Goal: Task Accomplishment & Management: Use online tool/utility

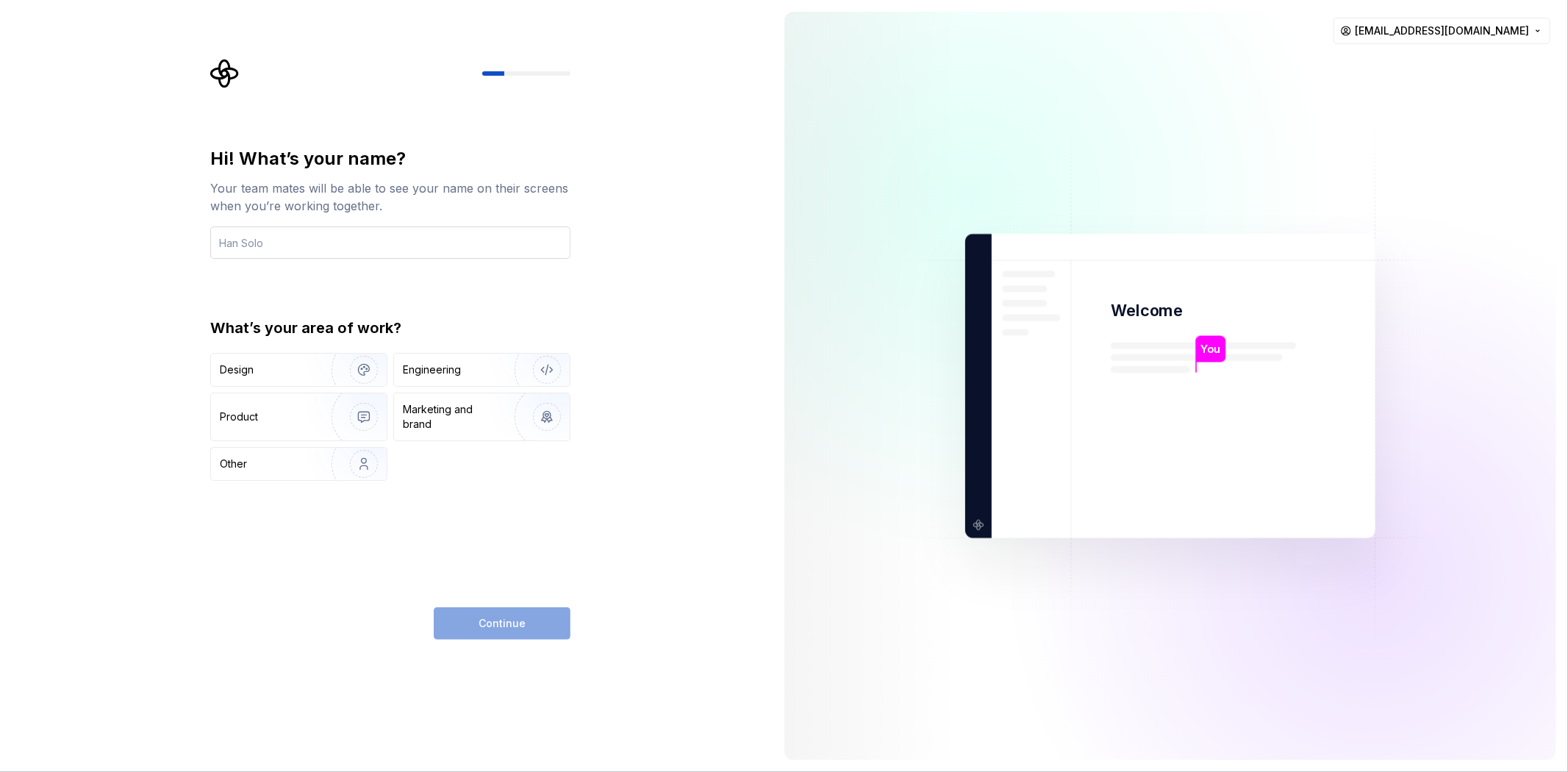
click at [262, 246] on input "text" at bounding box center [390, 242] width 360 height 32
type input "[DEMOGRAPHIC_DATA]"
click at [275, 362] on div "Design" at bounding box center [266, 370] width 93 height 14
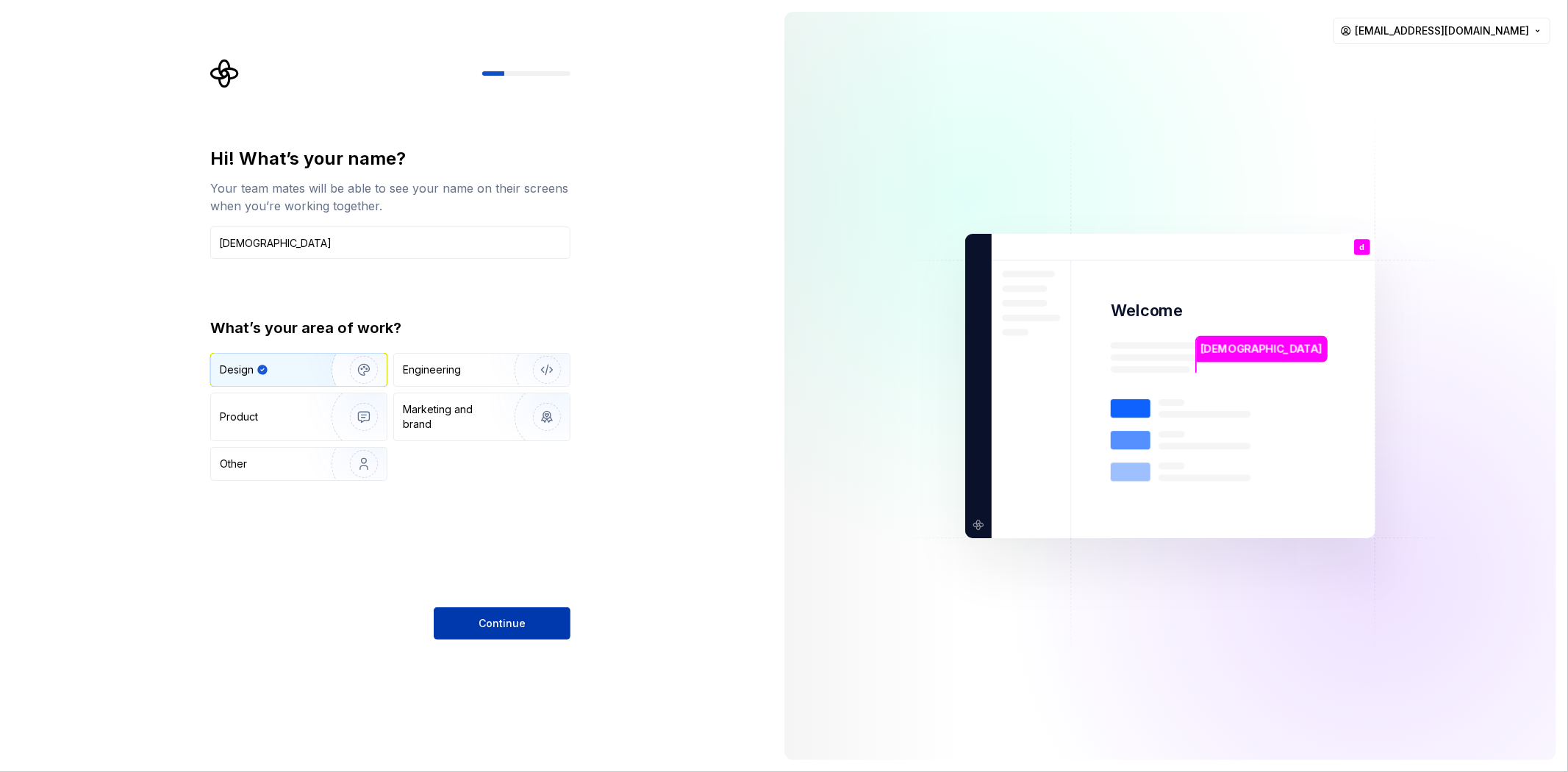
click at [498, 616] on span "Continue" at bounding box center [502, 623] width 47 height 14
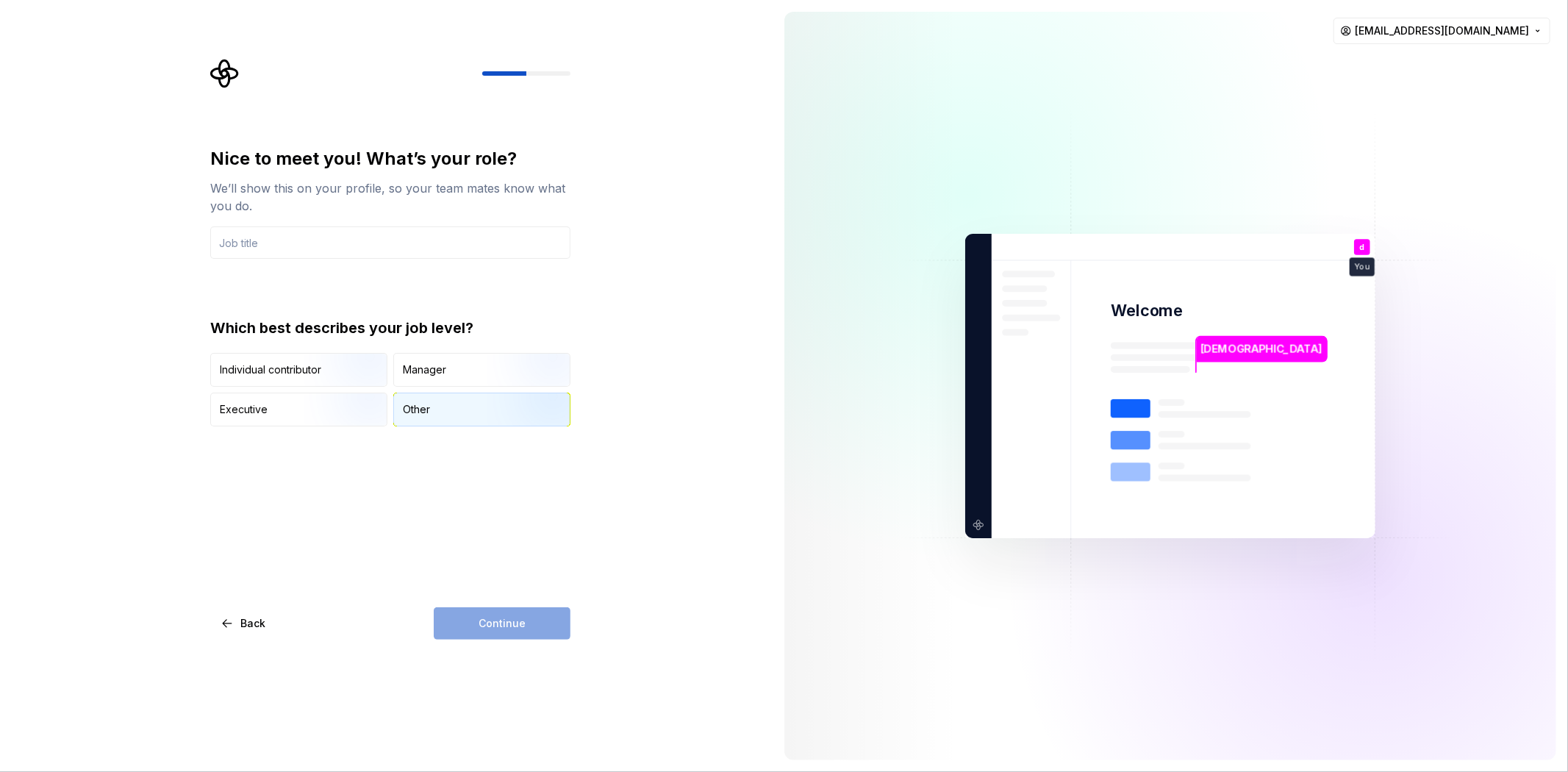
click at [437, 405] on div "Other" at bounding box center [481, 410] width 176 height 32
click at [281, 240] on input "text" at bounding box center [390, 242] width 360 height 32
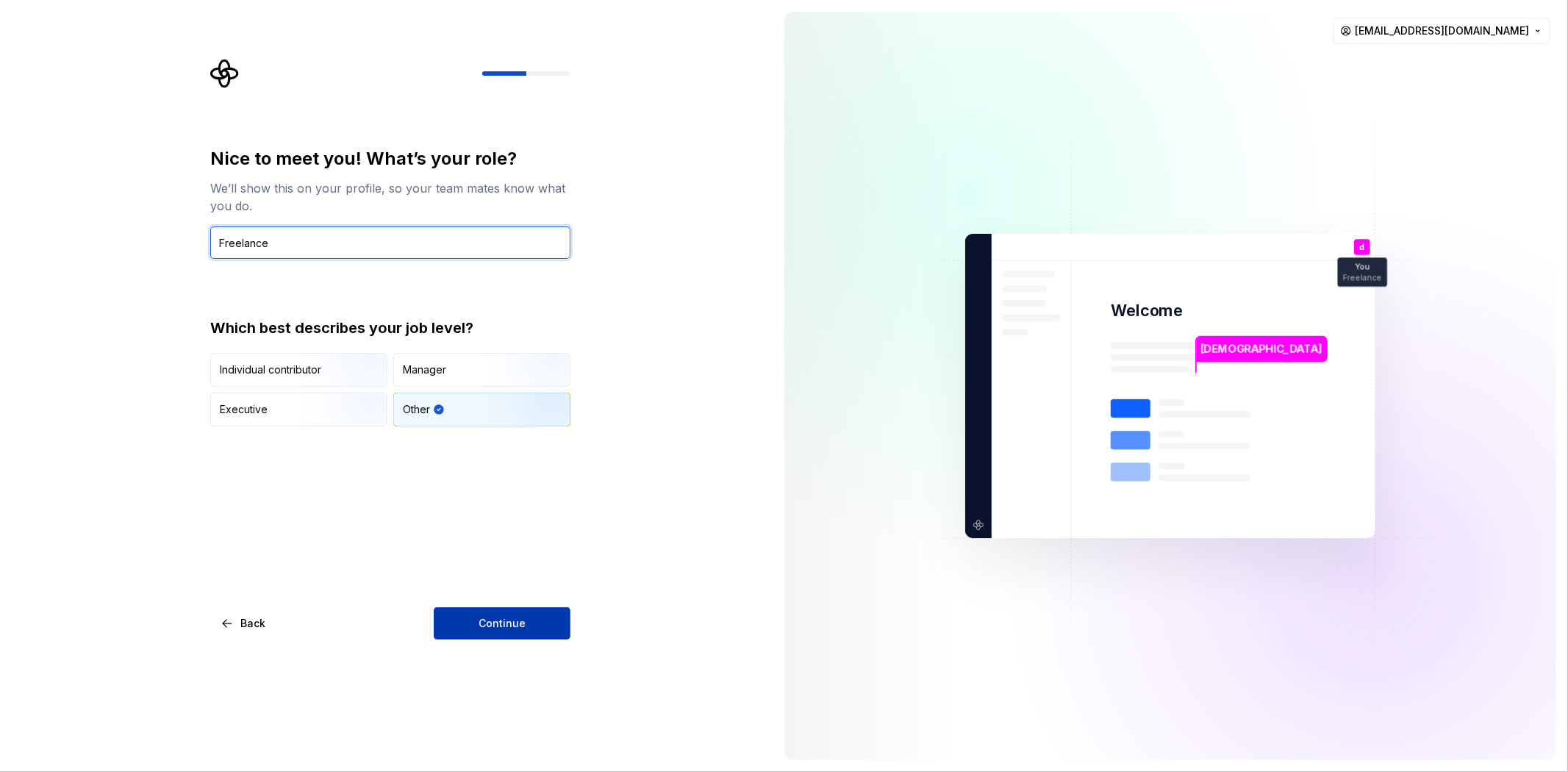
type input "Freelance"
click at [537, 629] on button "Continue" at bounding box center [502, 623] width 137 height 32
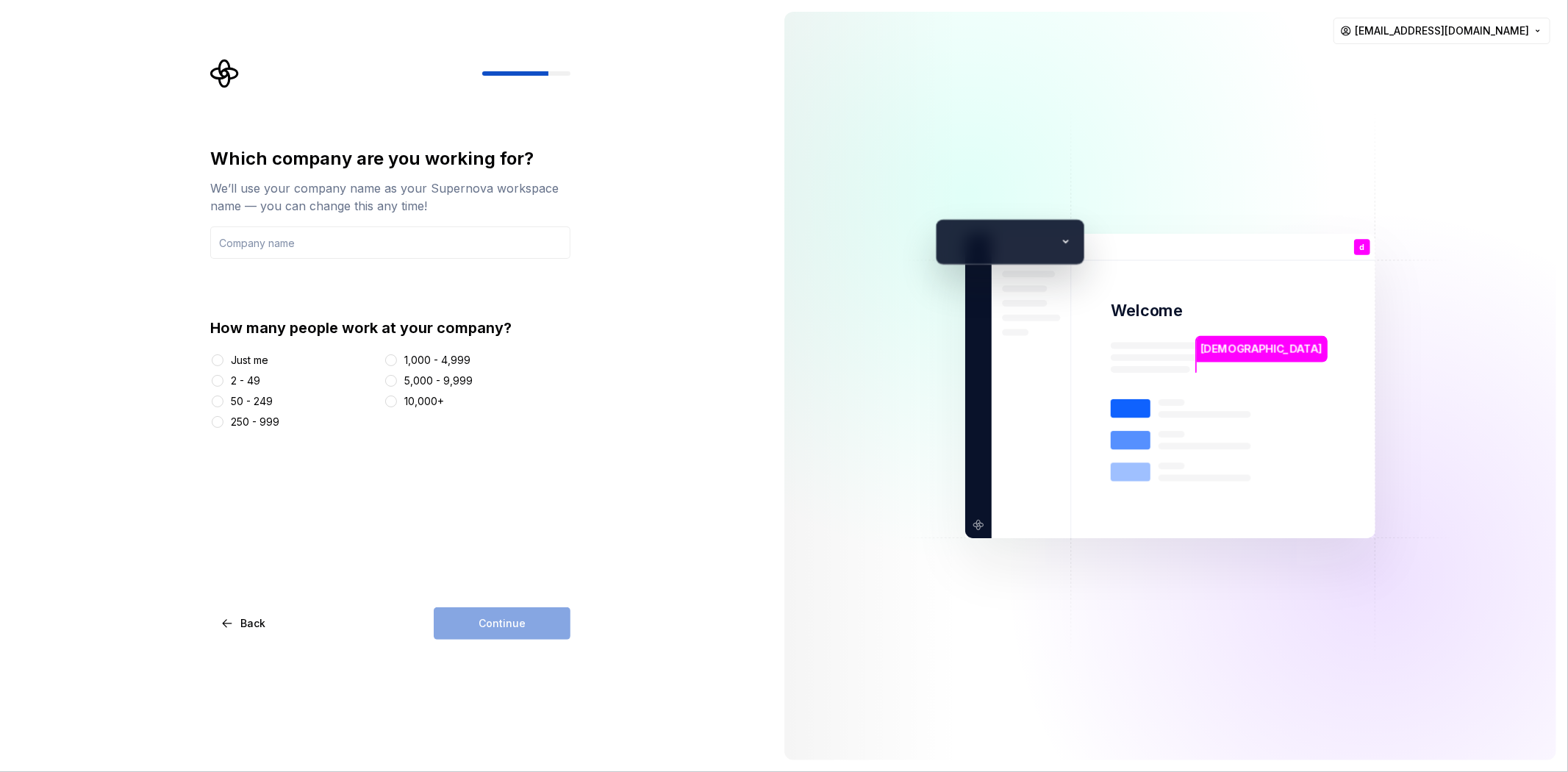
click at [231, 354] on div "Just me" at bounding box center [249, 360] width 38 height 14
click at [224, 354] on button "Just me" at bounding box center [217, 360] width 12 height 12
click at [273, 241] on input "text" at bounding box center [390, 242] width 360 height 32
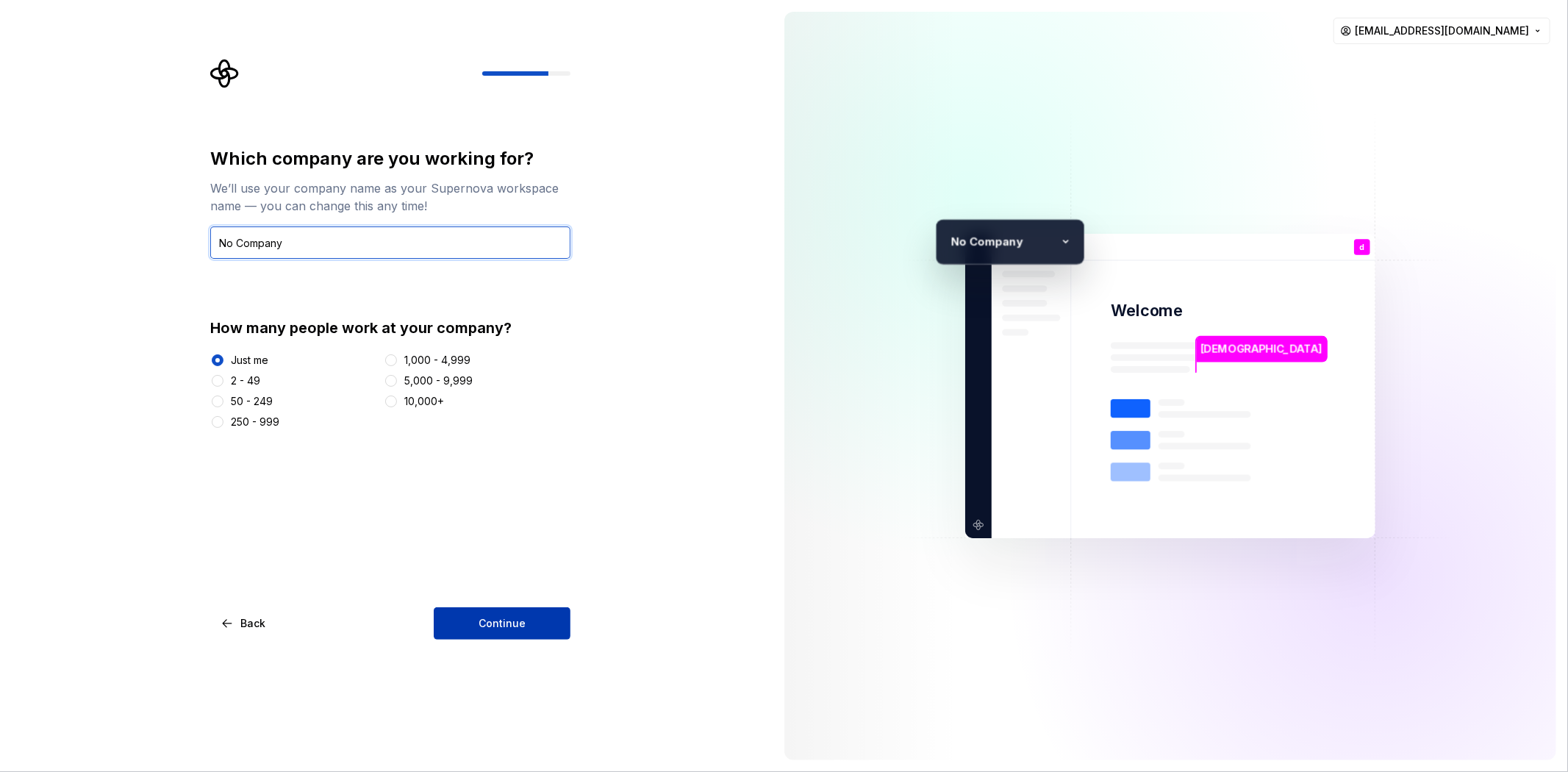
type input "No Company"
click at [498, 611] on button "Continue" at bounding box center [502, 623] width 137 height 32
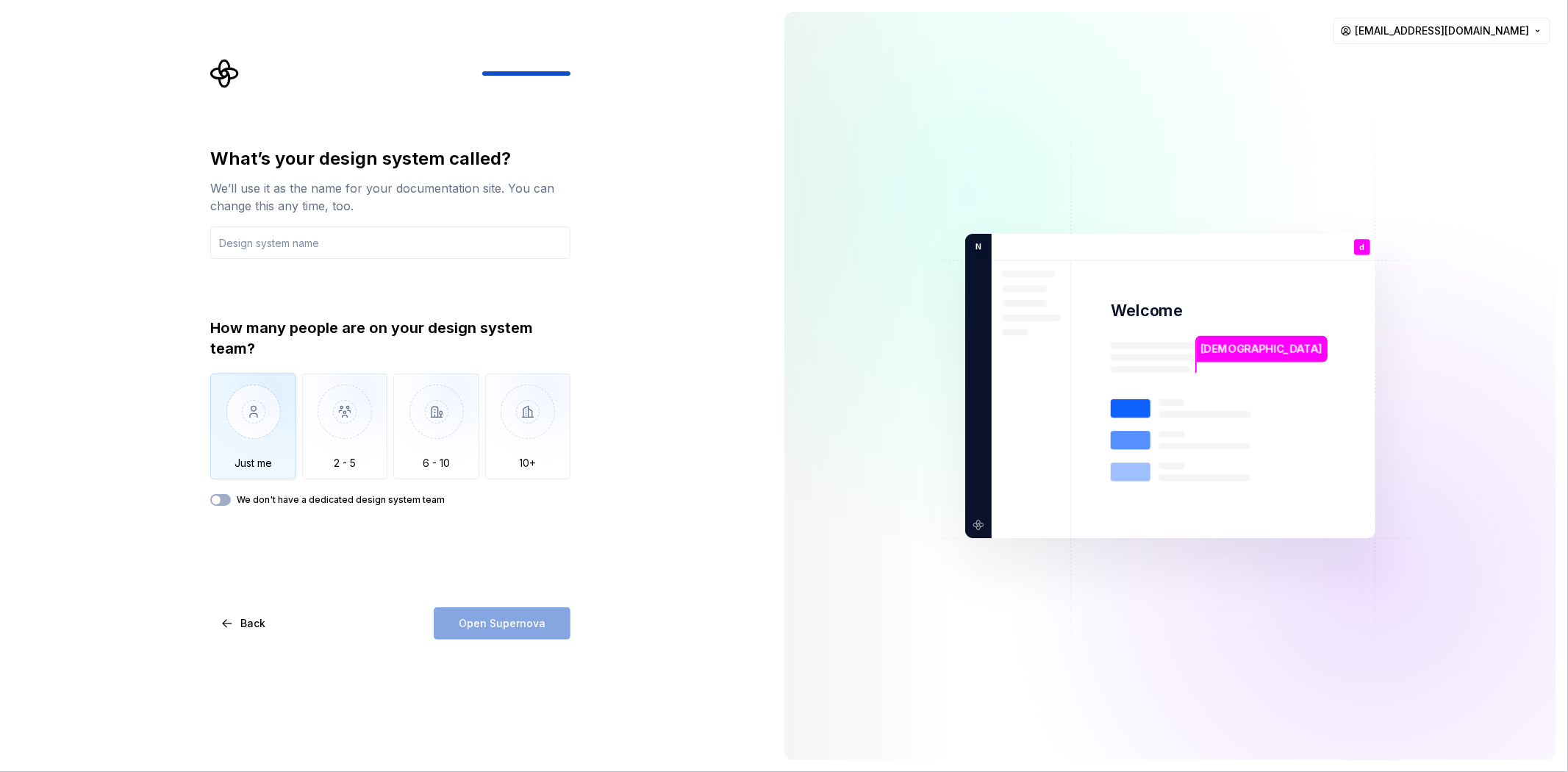
click at [241, 406] on img "button" at bounding box center [253, 422] width 86 height 99
click at [295, 240] on input "text" at bounding box center [390, 242] width 360 height 32
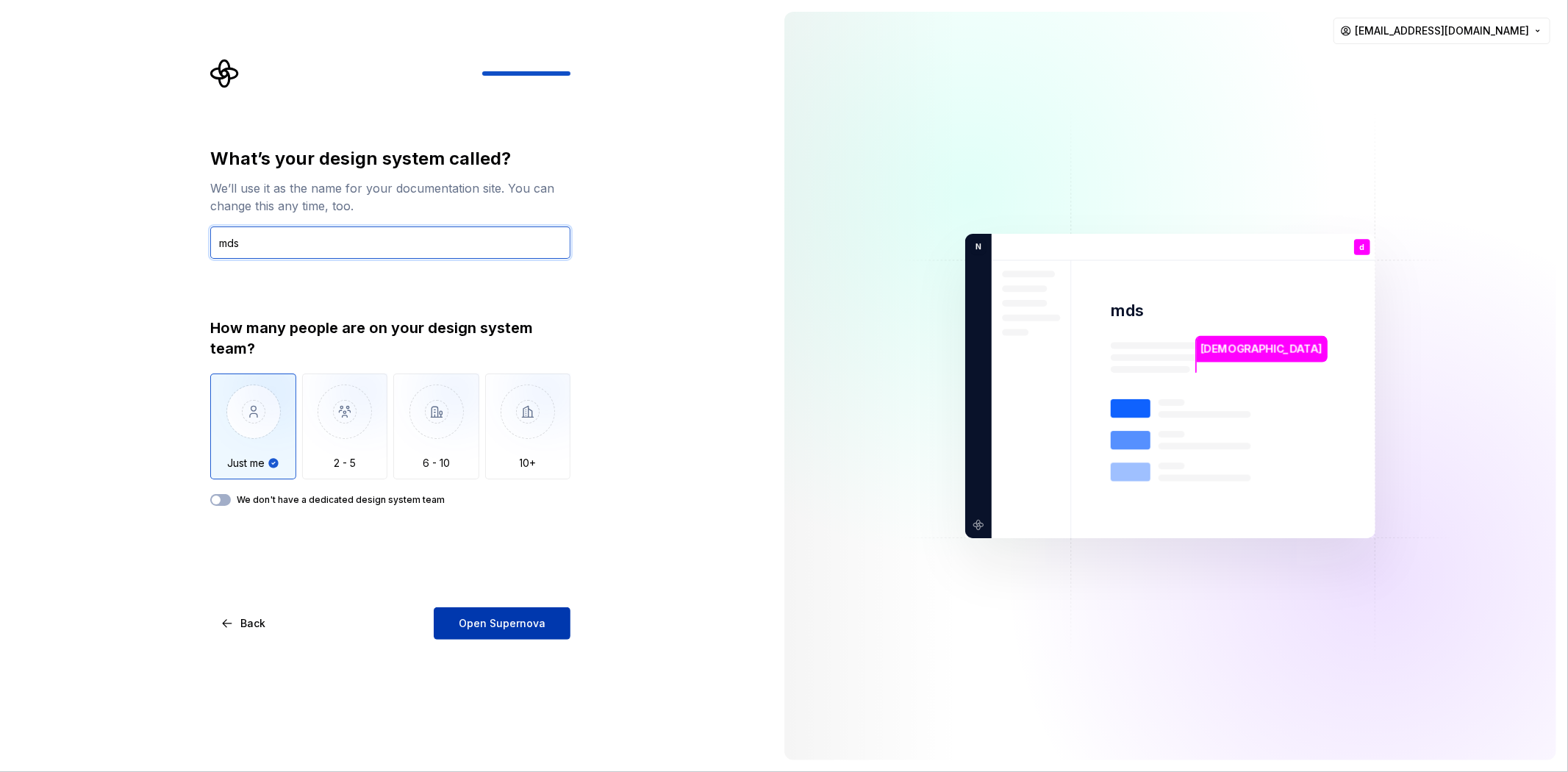
type input "mds"
click at [483, 615] on button "Open Supernova" at bounding box center [502, 623] width 137 height 32
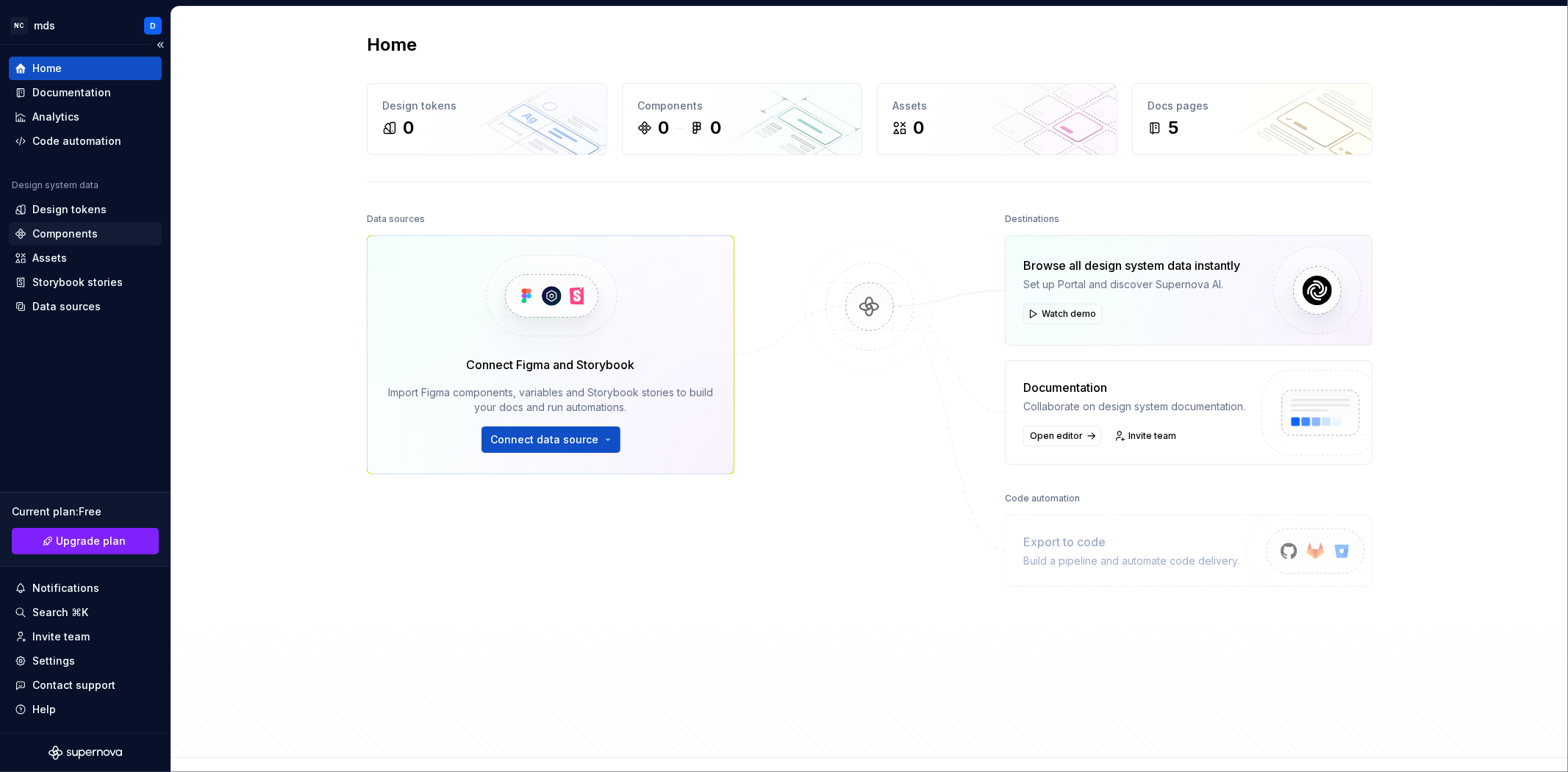
click at [67, 230] on div "Components" at bounding box center [65, 233] width 66 height 14
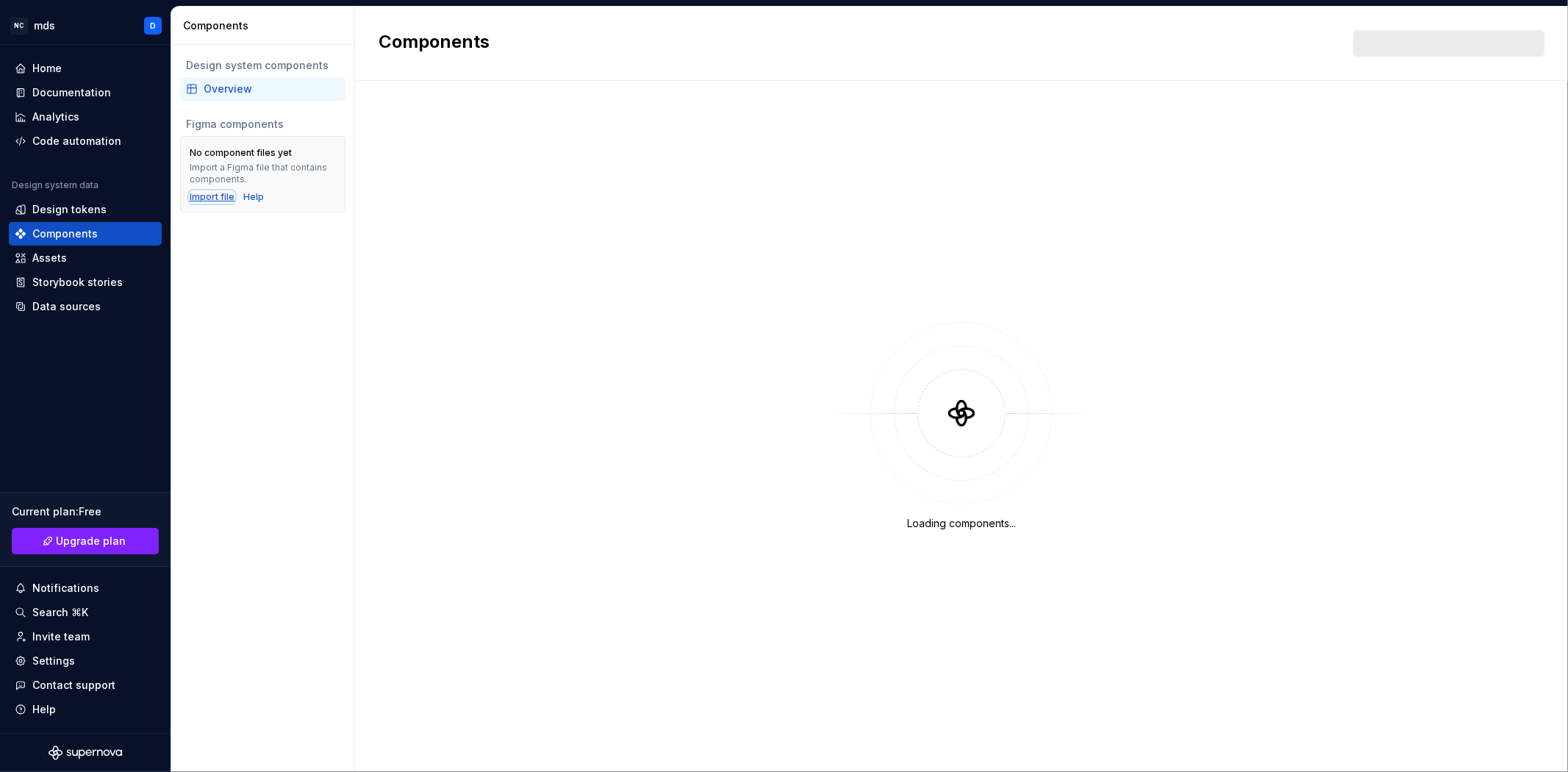
click at [215, 194] on div "Import file" at bounding box center [212, 196] width 45 height 12
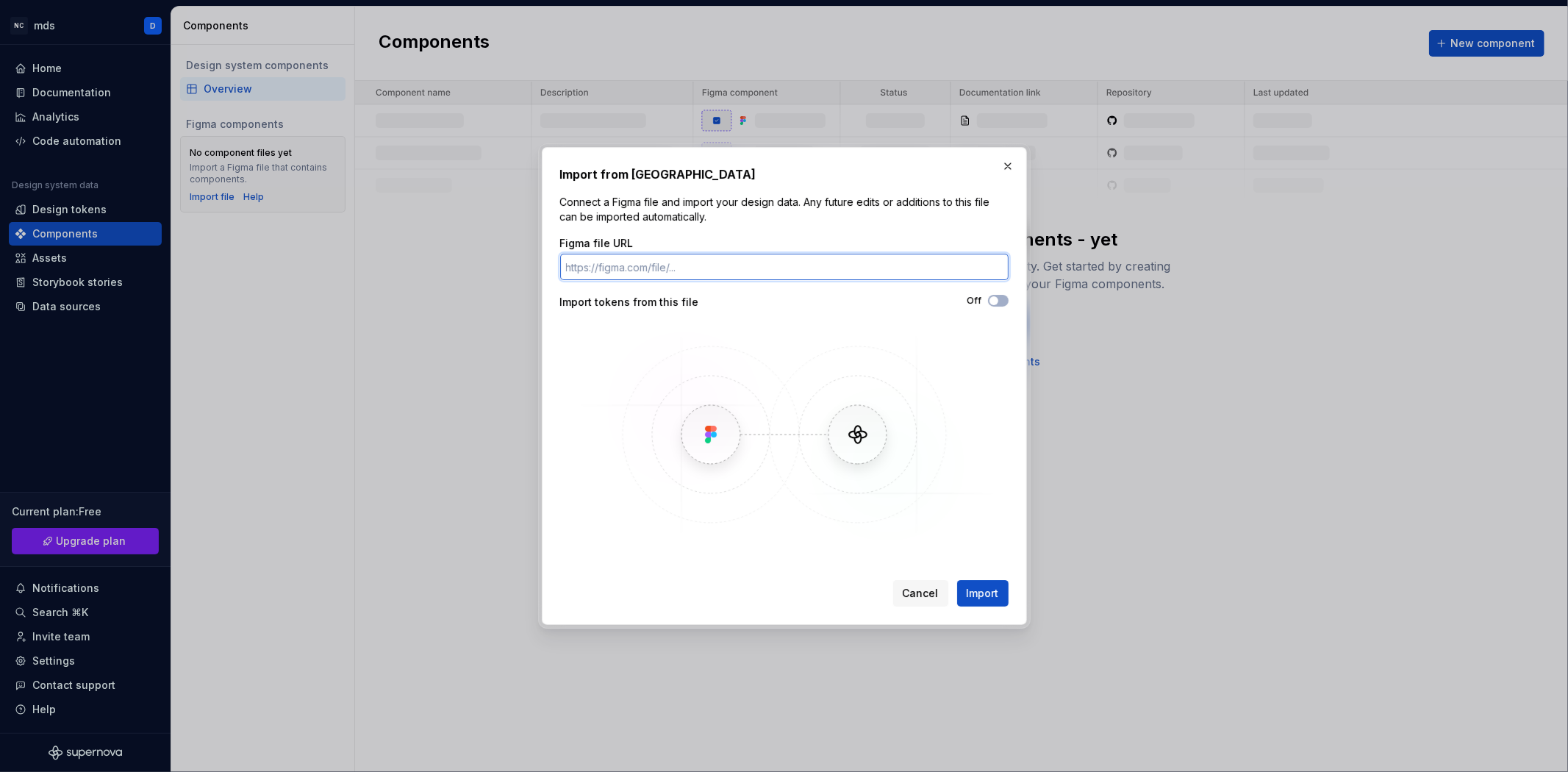
click at [680, 273] on input "Figma file URL" at bounding box center [784, 266] width 448 height 26
paste input "[URL][DOMAIN_NAME]"
type input "[URL][DOMAIN_NAME]"
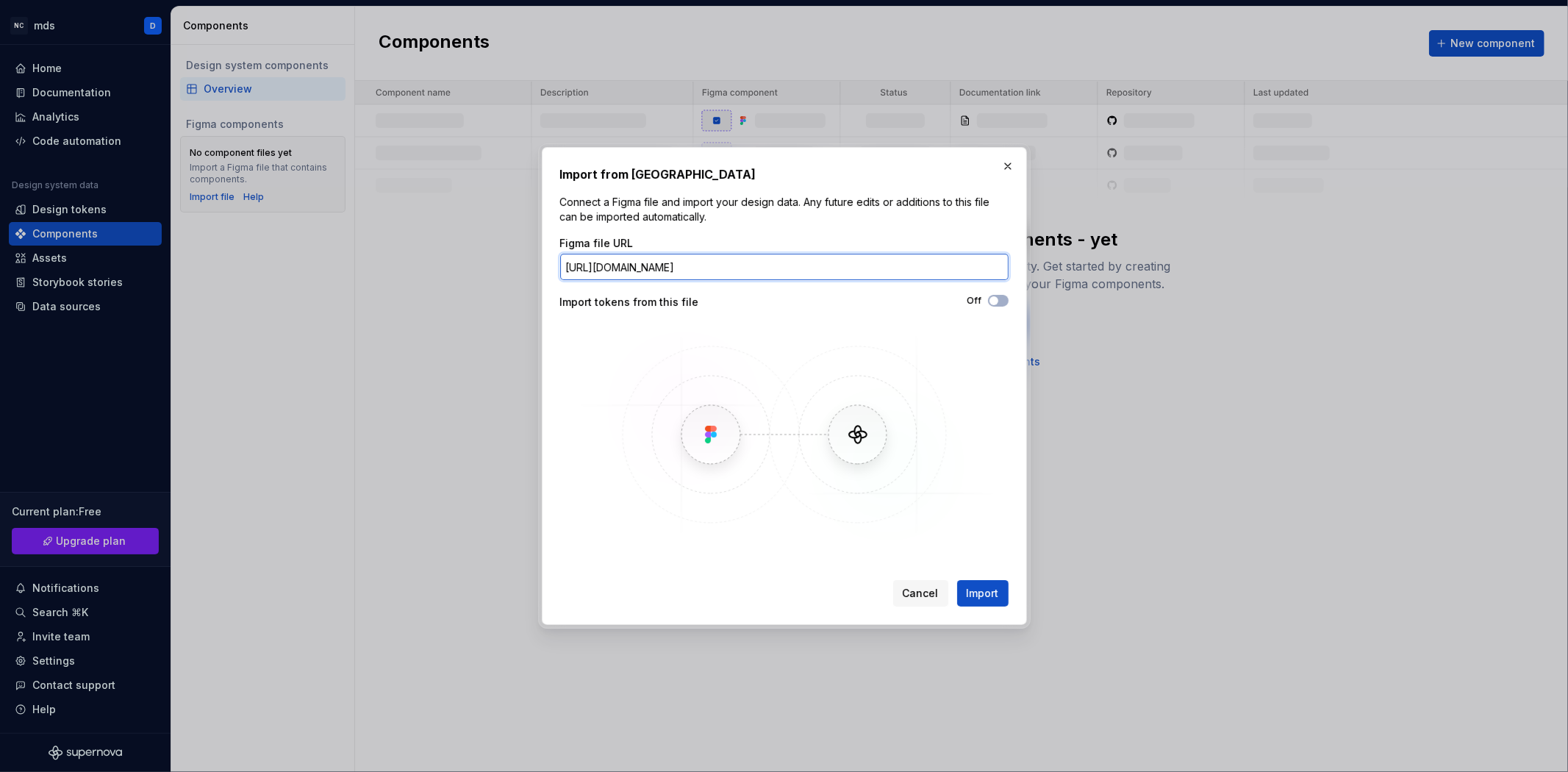
click at [791, 261] on input "[URL][DOMAIN_NAME]" at bounding box center [784, 266] width 448 height 26
click at [981, 588] on span "Import" at bounding box center [983, 593] width 32 height 14
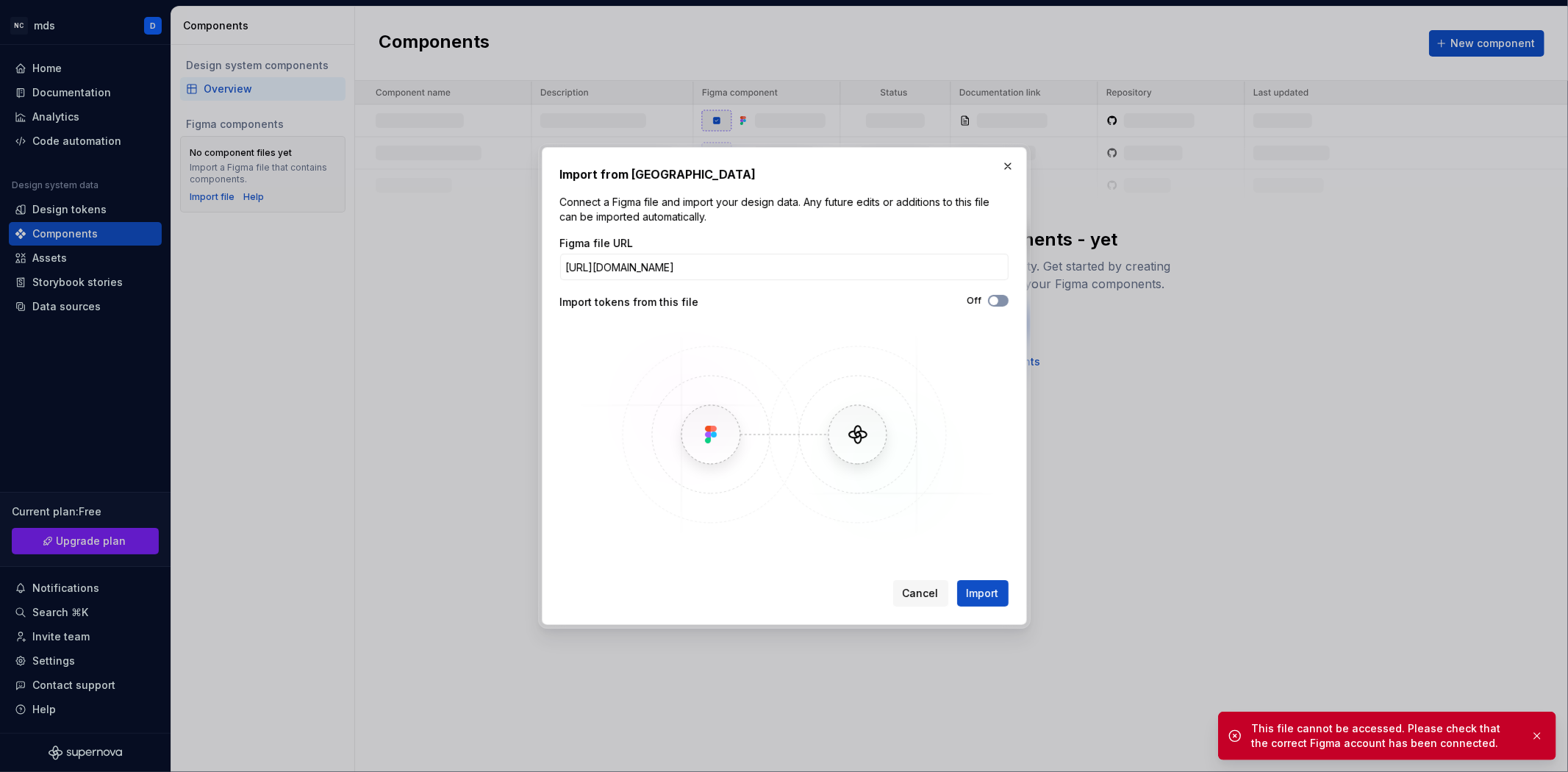
click at [996, 300] on span "button" at bounding box center [993, 301] width 9 height 9
click at [1016, 511] on div "Import from Figma Connect a Figma file and import your design data. Any future …" at bounding box center [784, 386] width 485 height 478
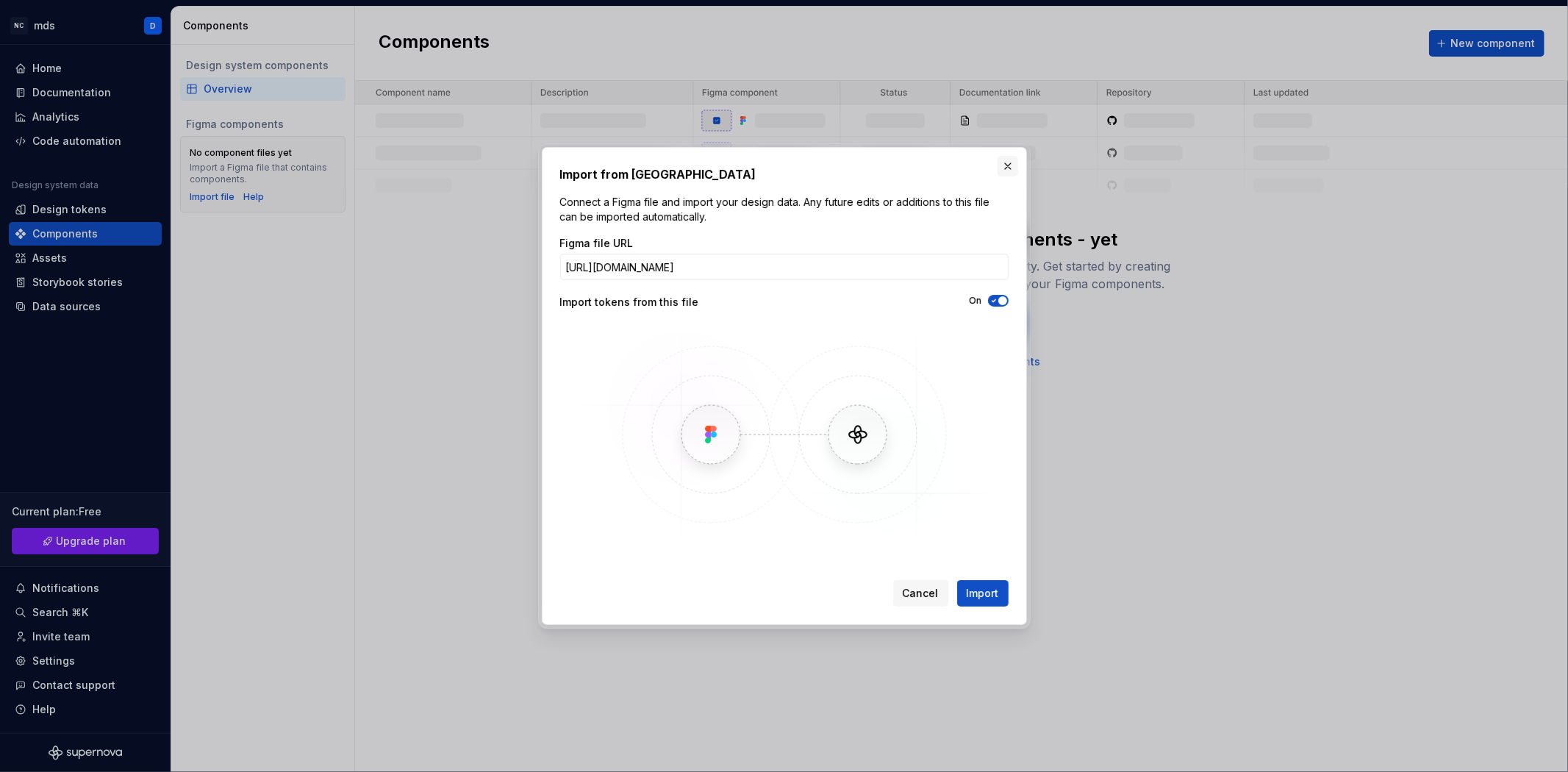
click at [1000, 170] on button "button" at bounding box center [1008, 166] width 21 height 21
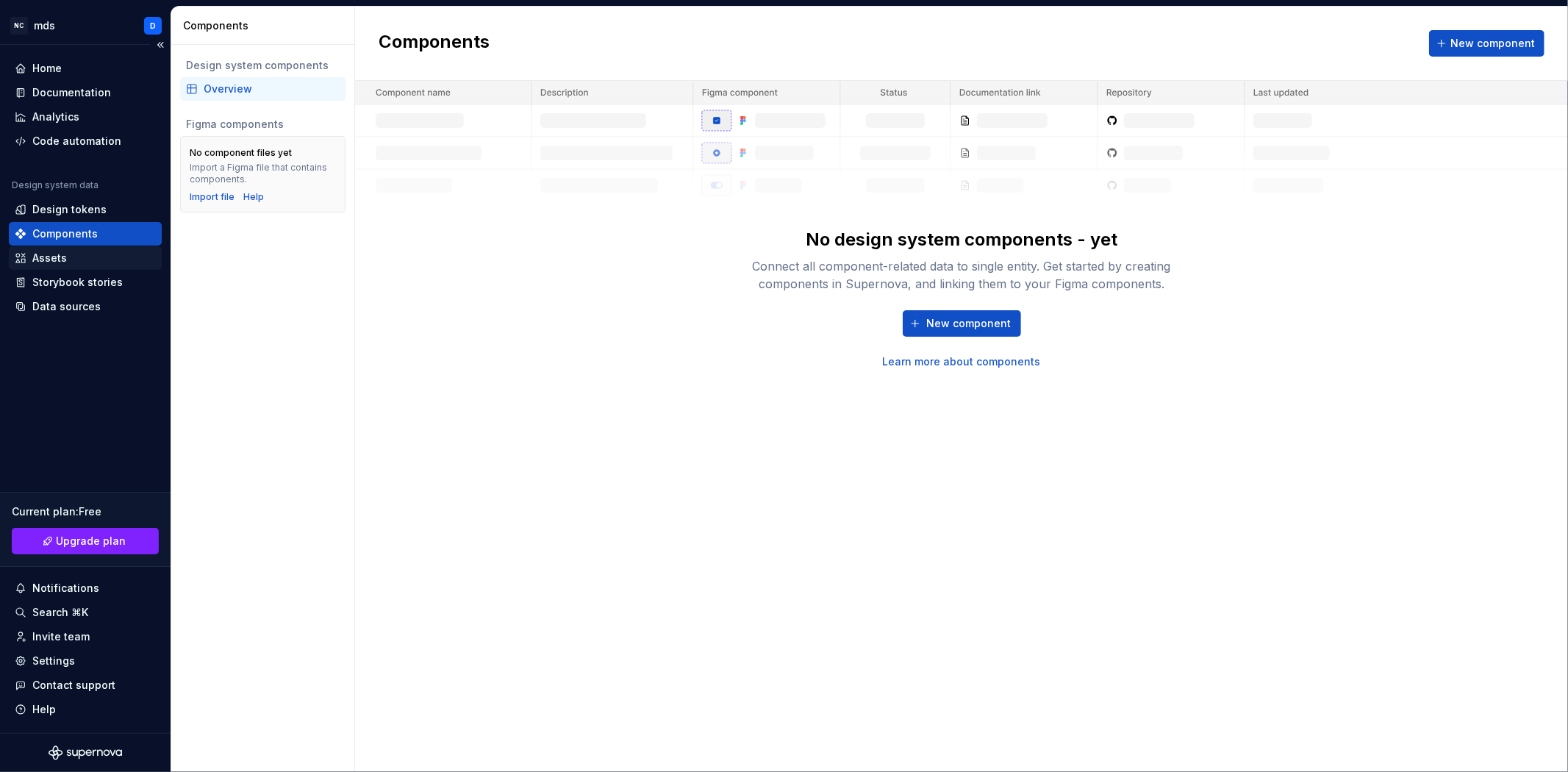
click at [51, 253] on div "Assets" at bounding box center [49, 258] width 34 height 14
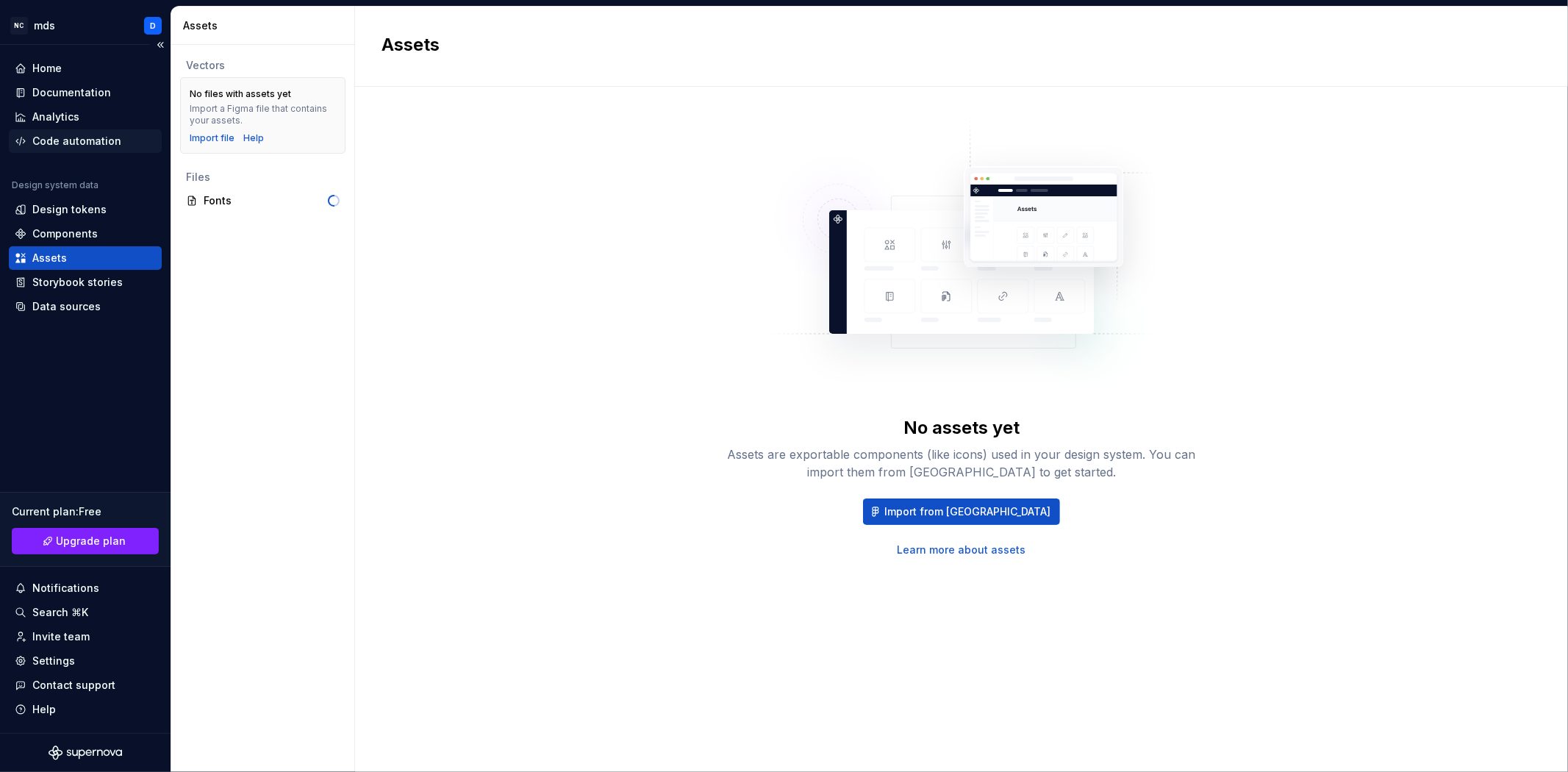
click at [75, 151] on div "Code automation" at bounding box center [85, 140] width 153 height 23
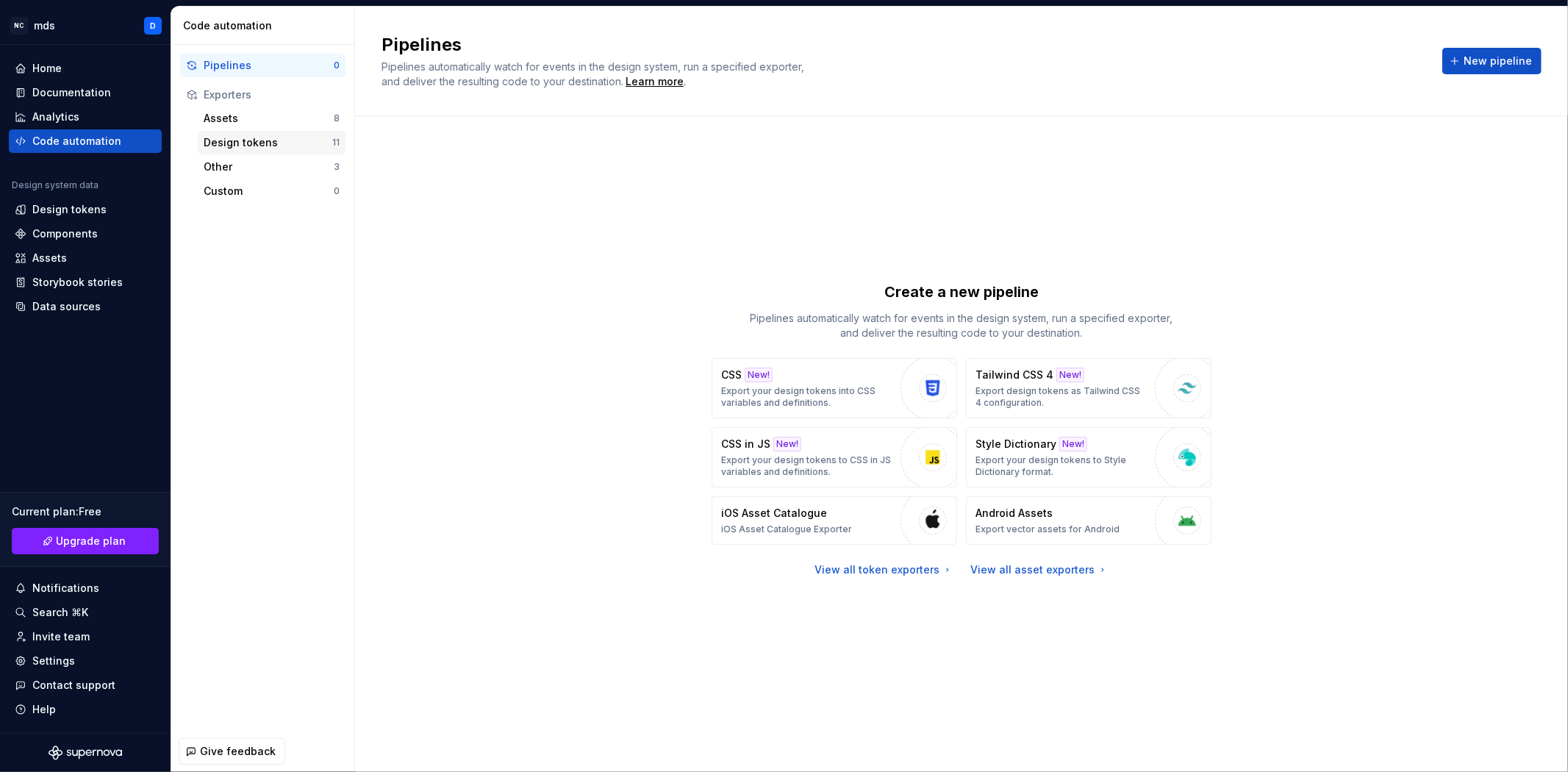
click at [279, 140] on div "Design tokens" at bounding box center [268, 143] width 128 height 14
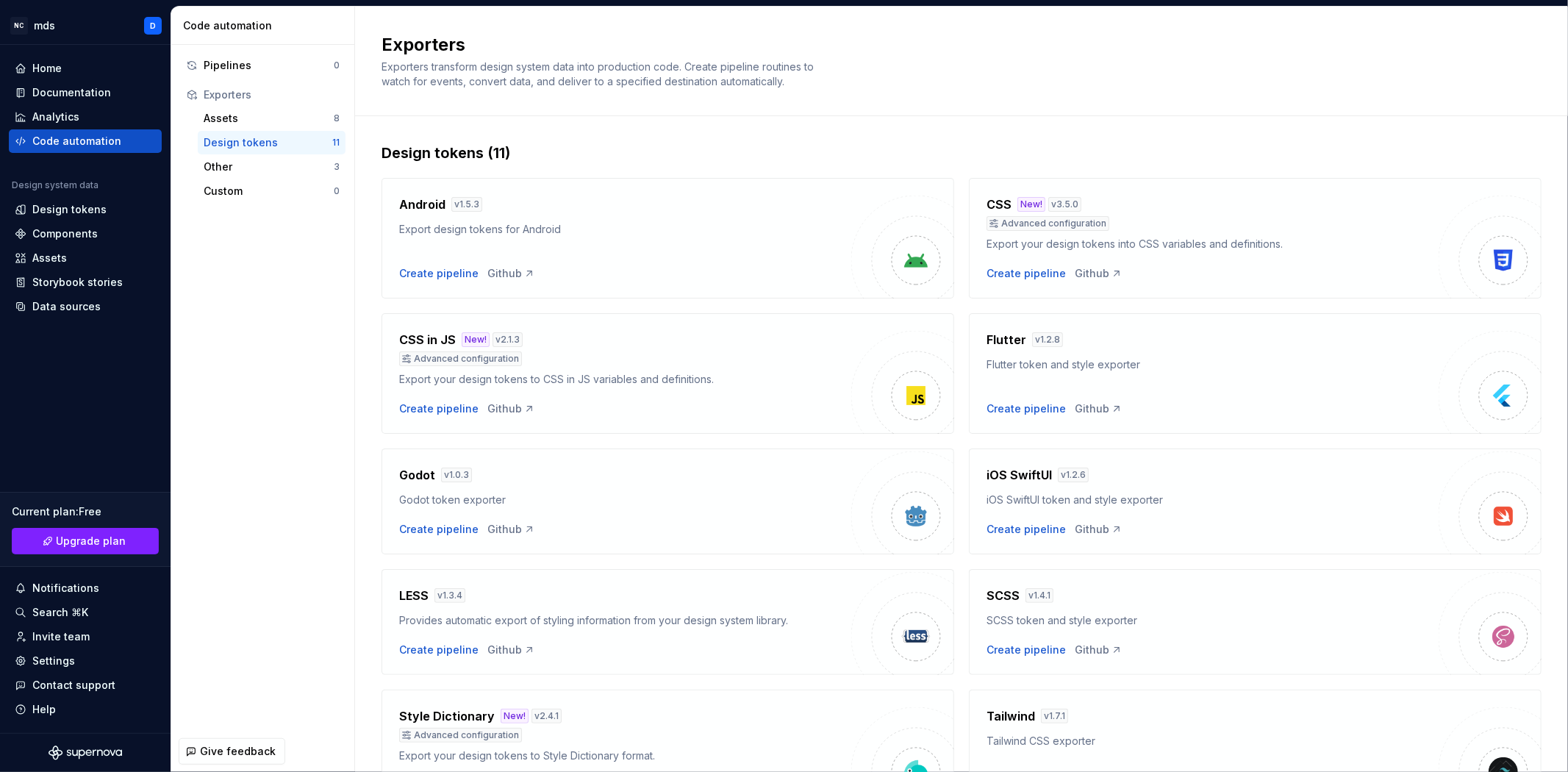
click at [998, 337] on h4 "Flutter" at bounding box center [1006, 340] width 40 height 18
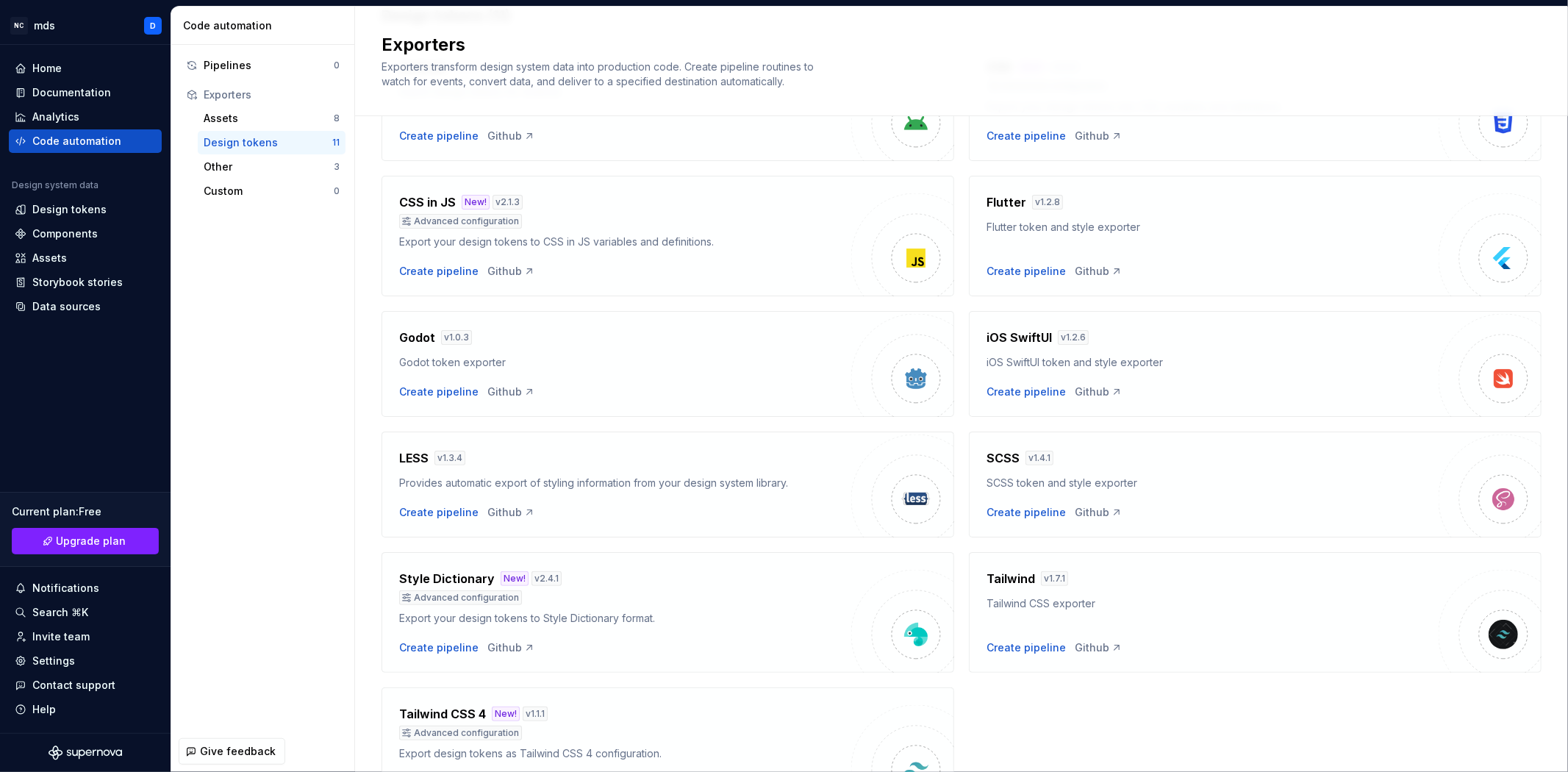
scroll to position [229, 0]
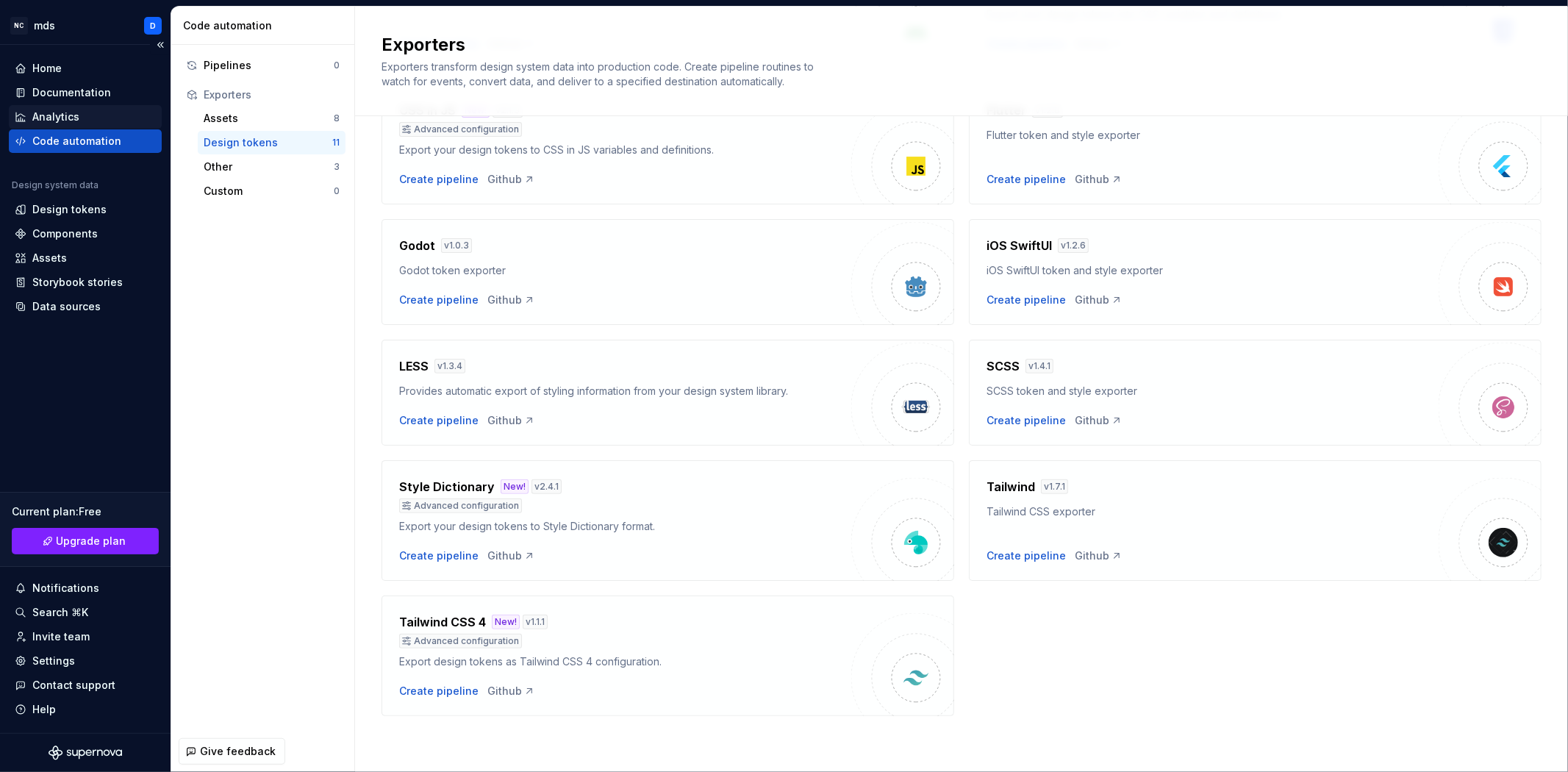
click at [60, 114] on div "Analytics" at bounding box center [55, 117] width 47 height 14
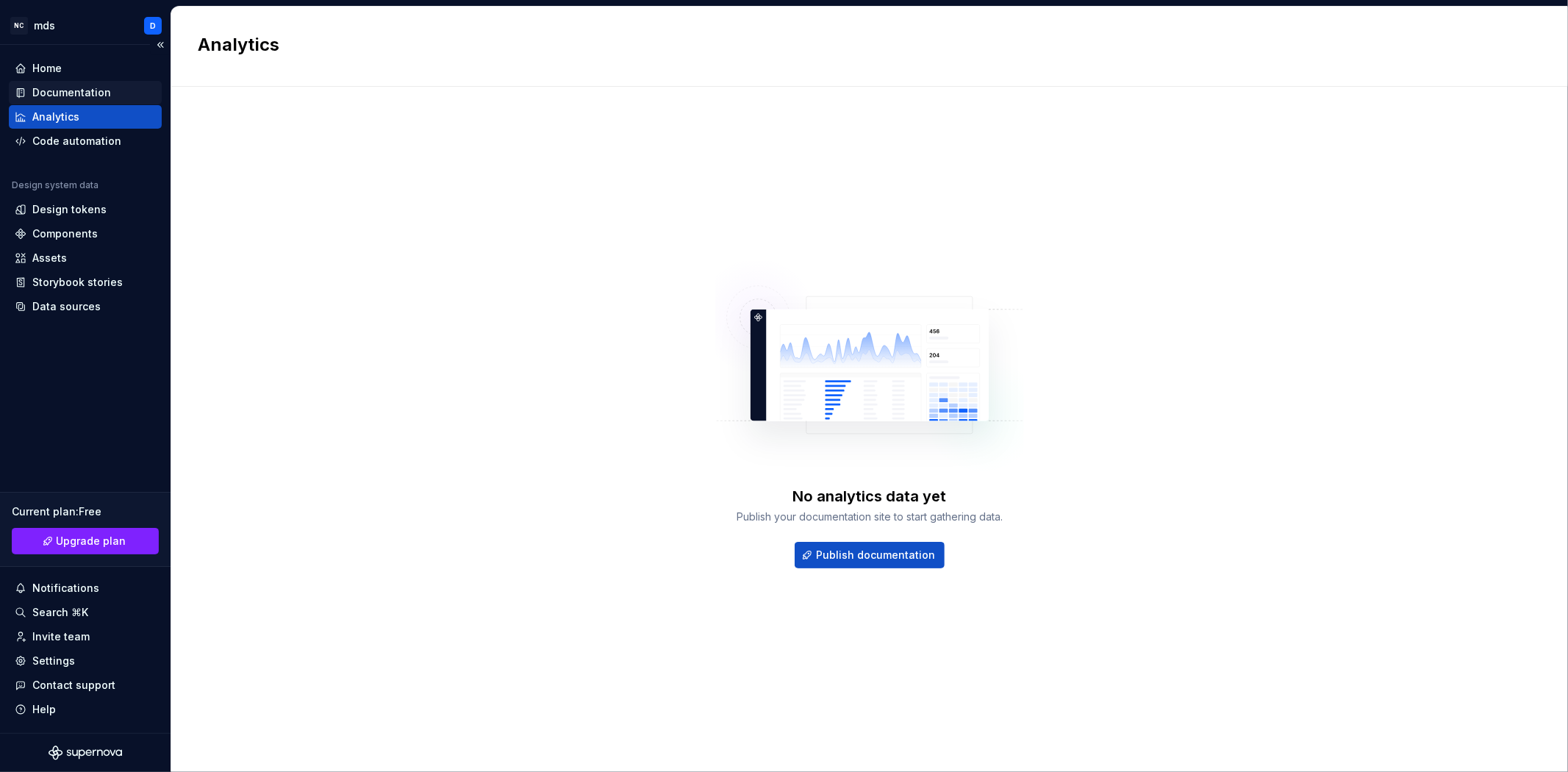
click at [87, 96] on div "Documentation" at bounding box center [71, 92] width 79 height 14
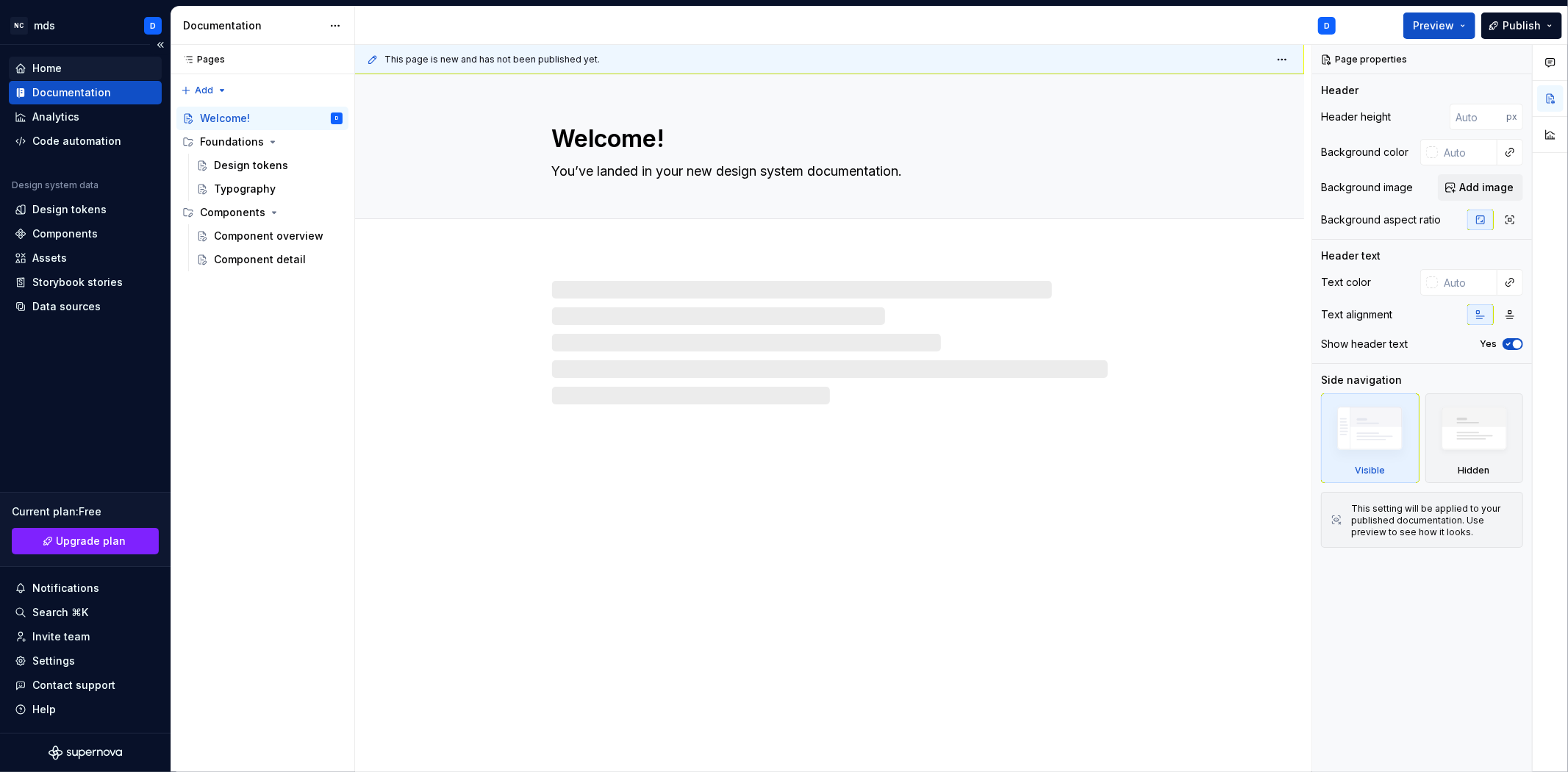
click at [75, 75] on div "Home" at bounding box center [85, 68] width 141 height 14
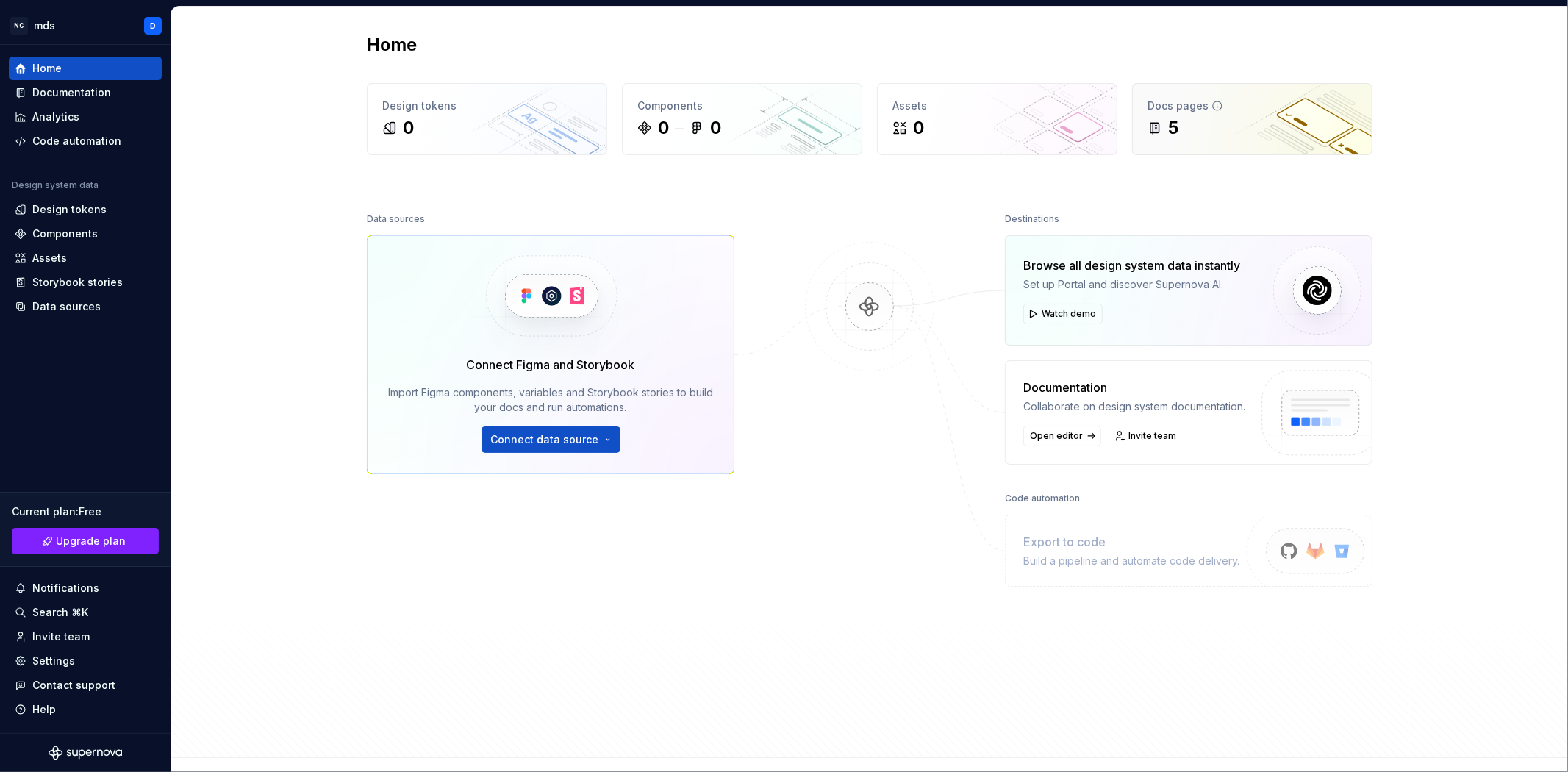
click at [1168, 130] on div "5" at bounding box center [1173, 127] width 10 height 23
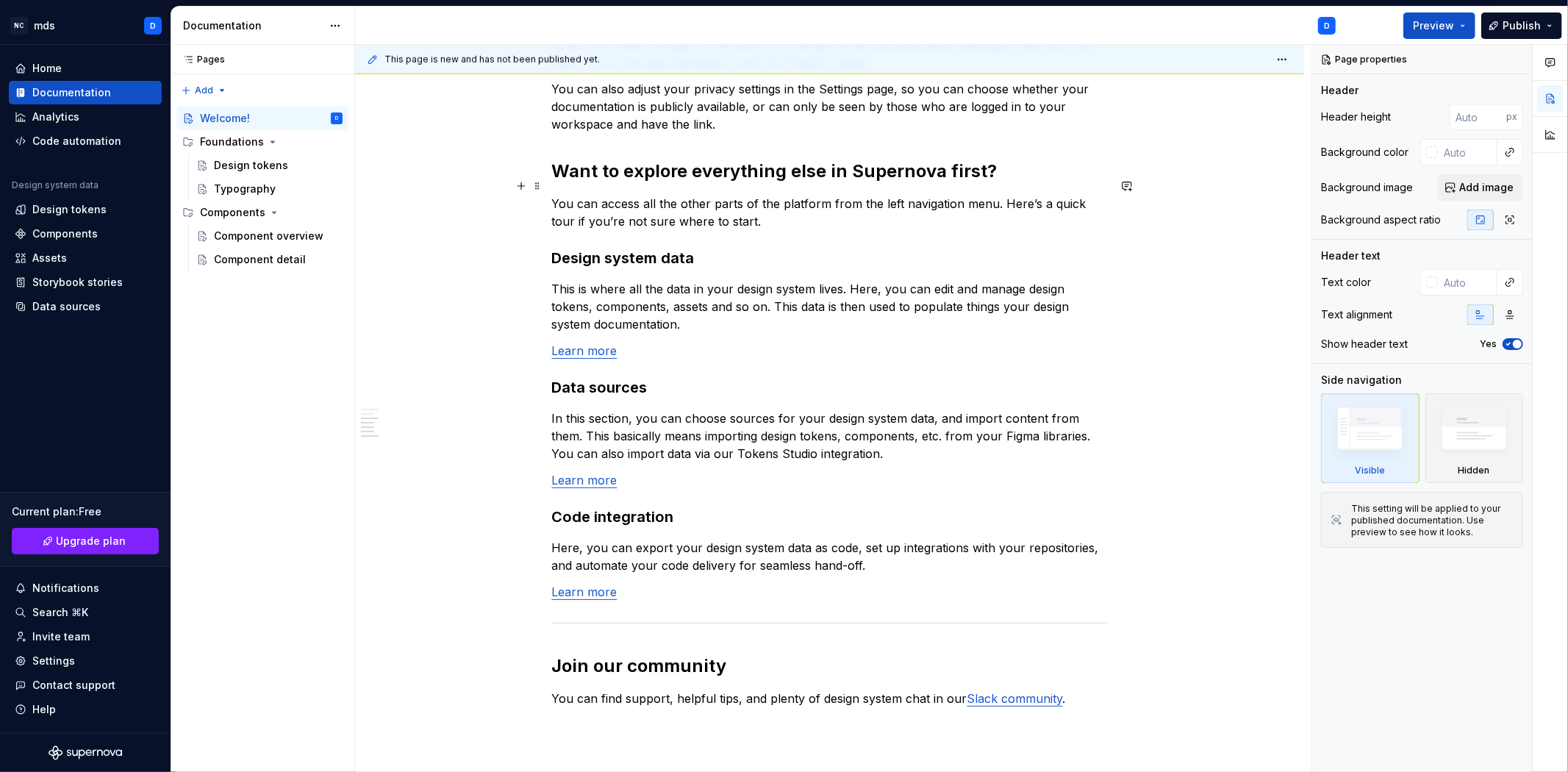
scroll to position [1115, 0]
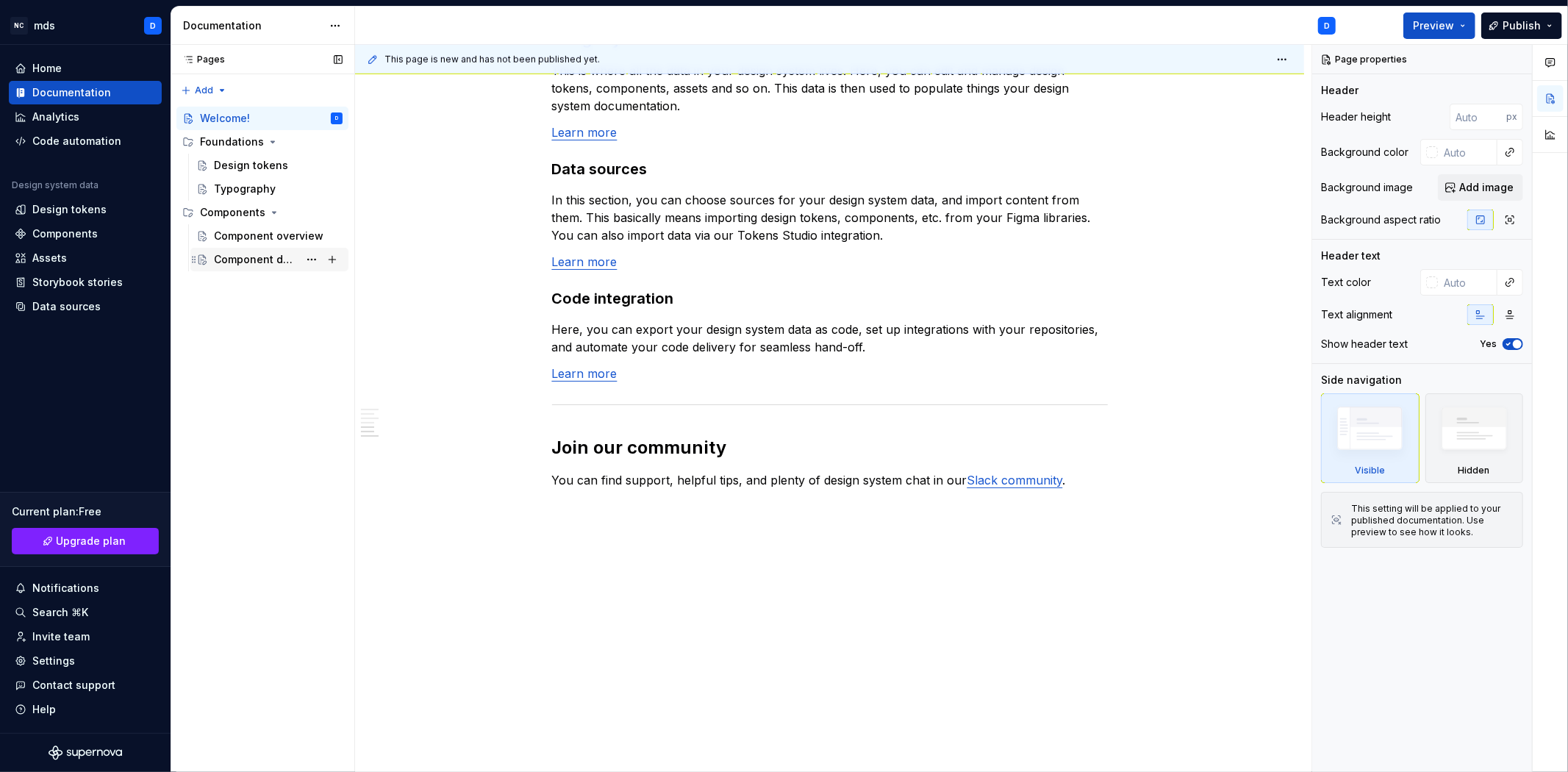
click at [210, 255] on div "Component detail" at bounding box center [269, 260] width 146 height 21
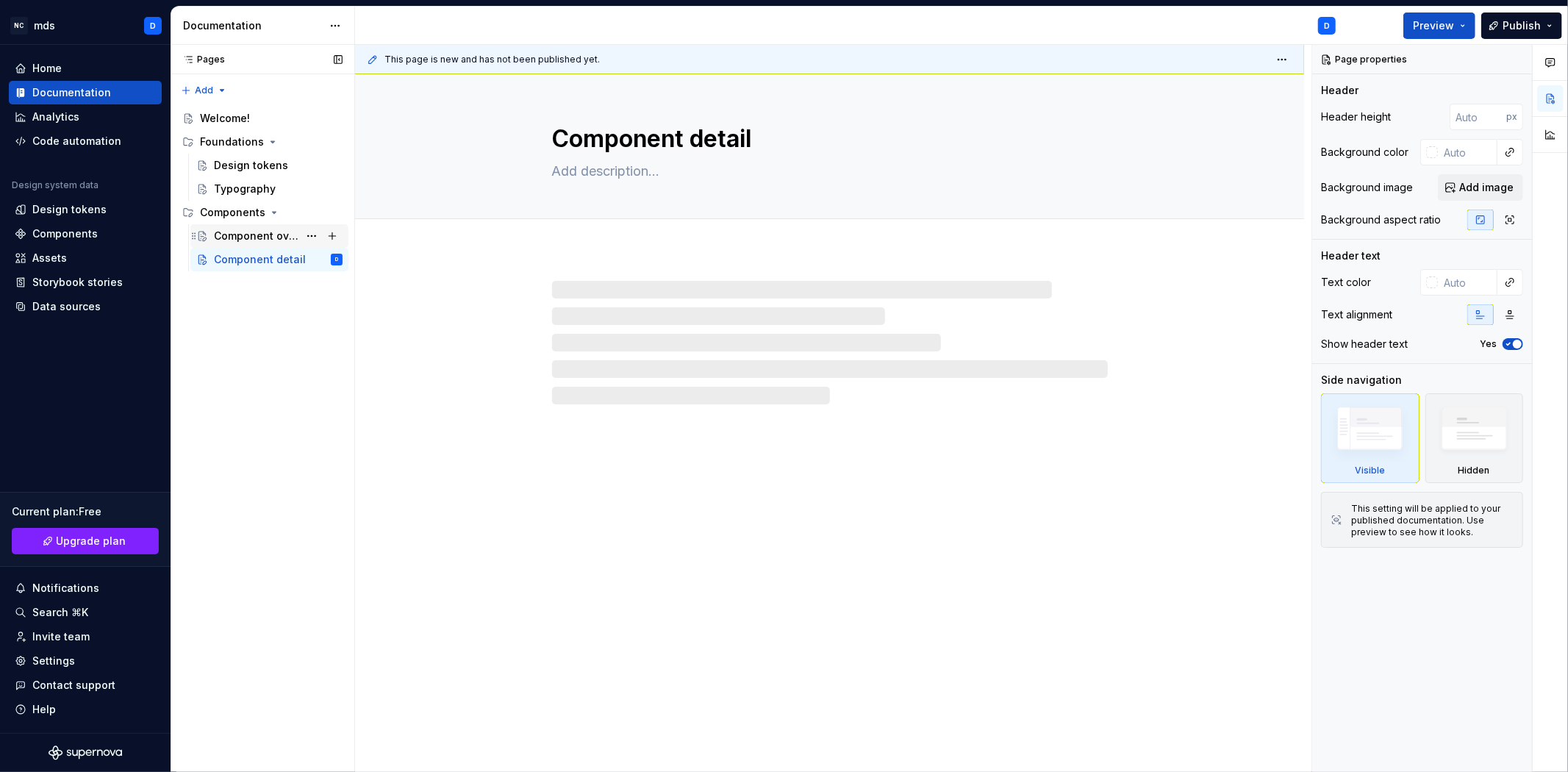
click at [261, 229] on div "Component overview" at bounding box center [256, 236] width 84 height 14
type textarea "*"
click at [76, 305] on div "Data sources" at bounding box center [66, 306] width 68 height 14
